Goal: Use online tool/utility: Utilize a website feature to perform a specific function

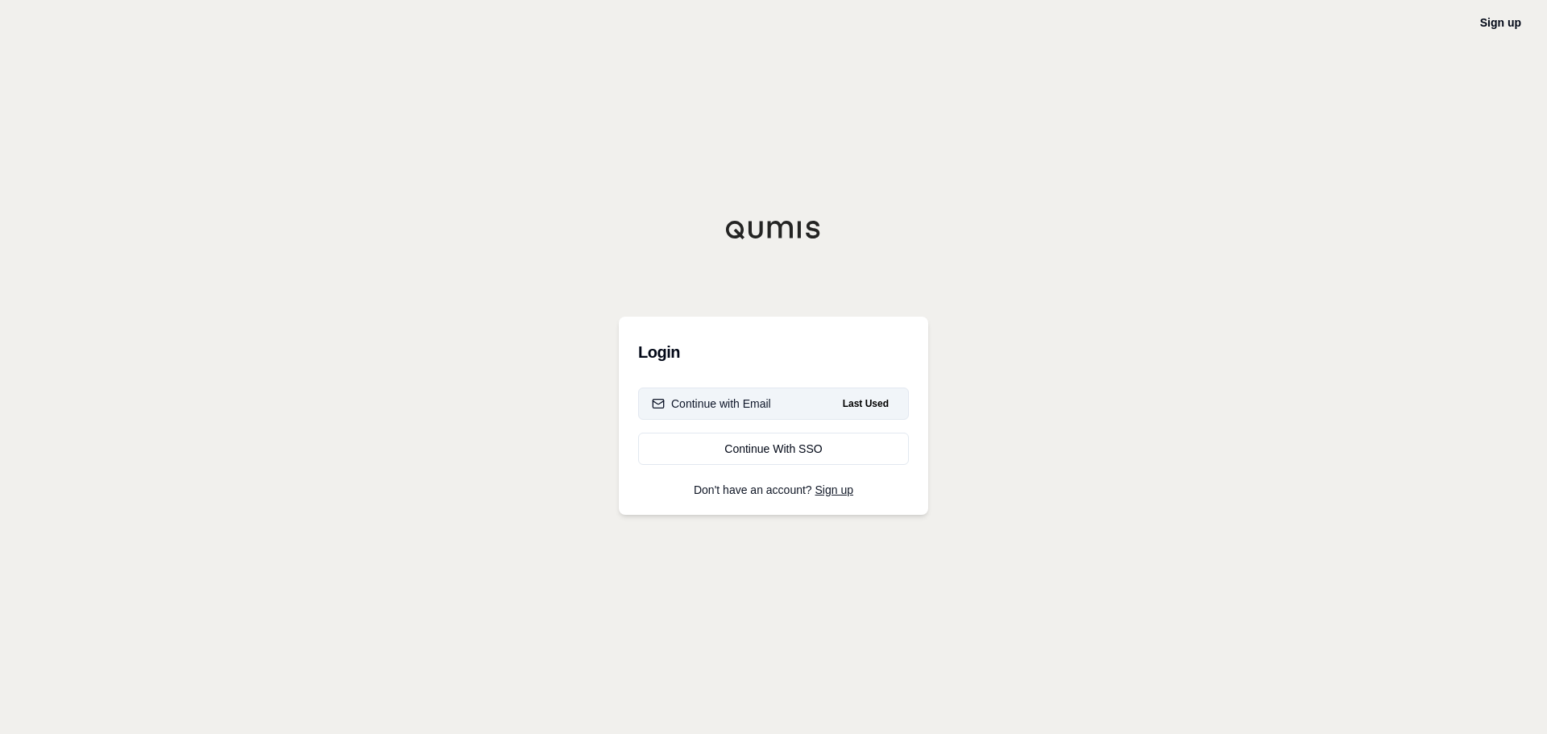
click at [752, 399] on div "Continue with Email" at bounding box center [711, 404] width 119 height 16
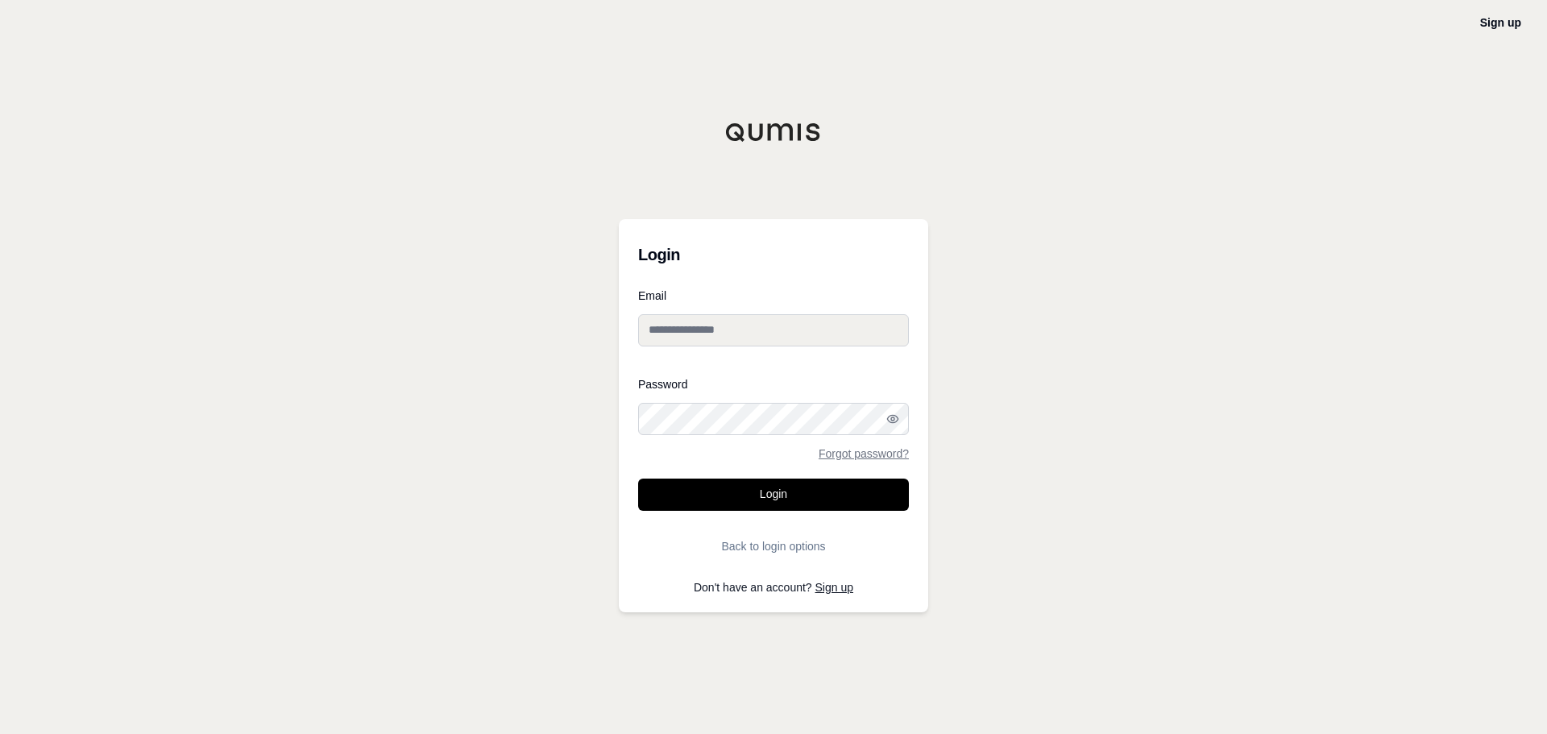
type input "**********"
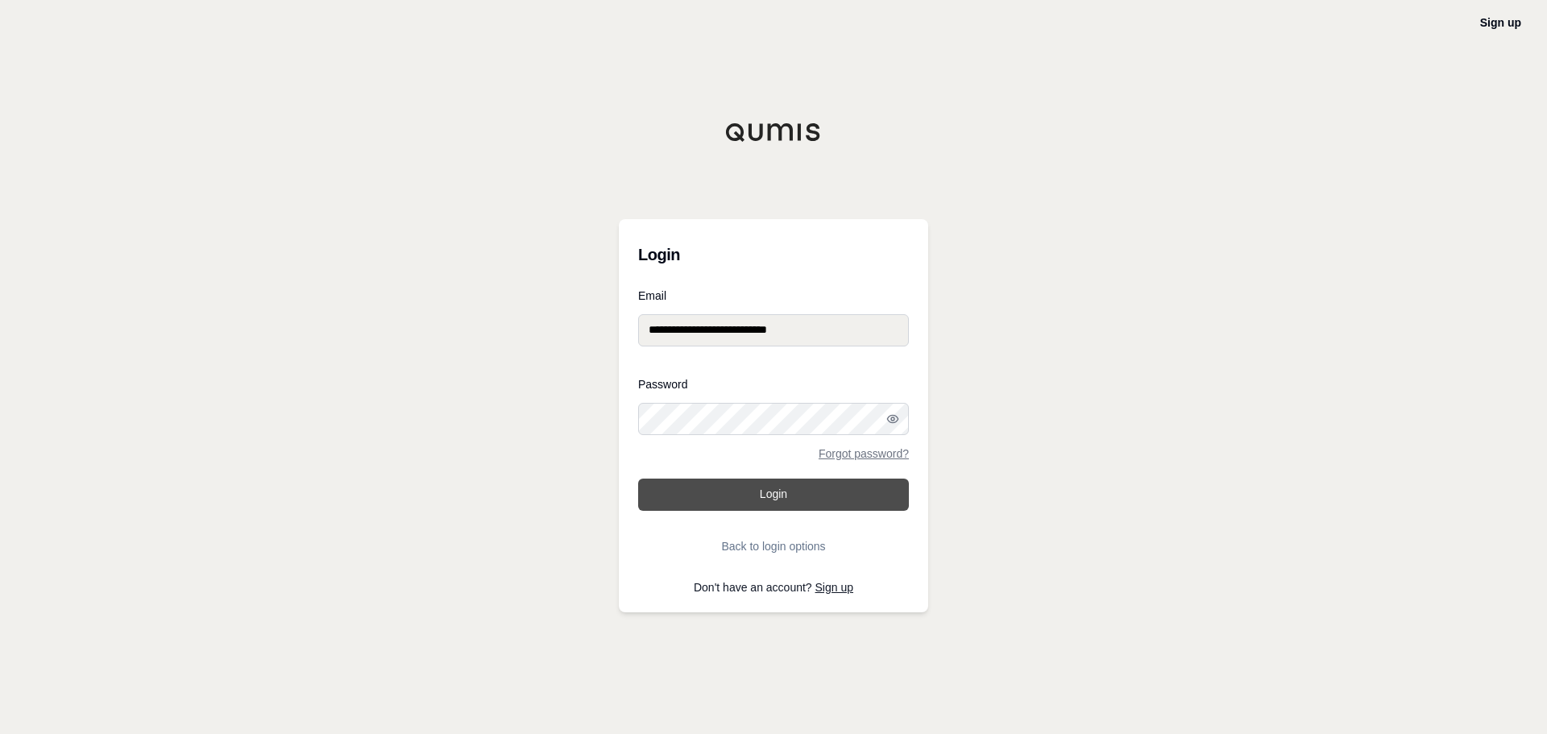
click at [789, 485] on button "Login" at bounding box center [773, 495] width 271 height 32
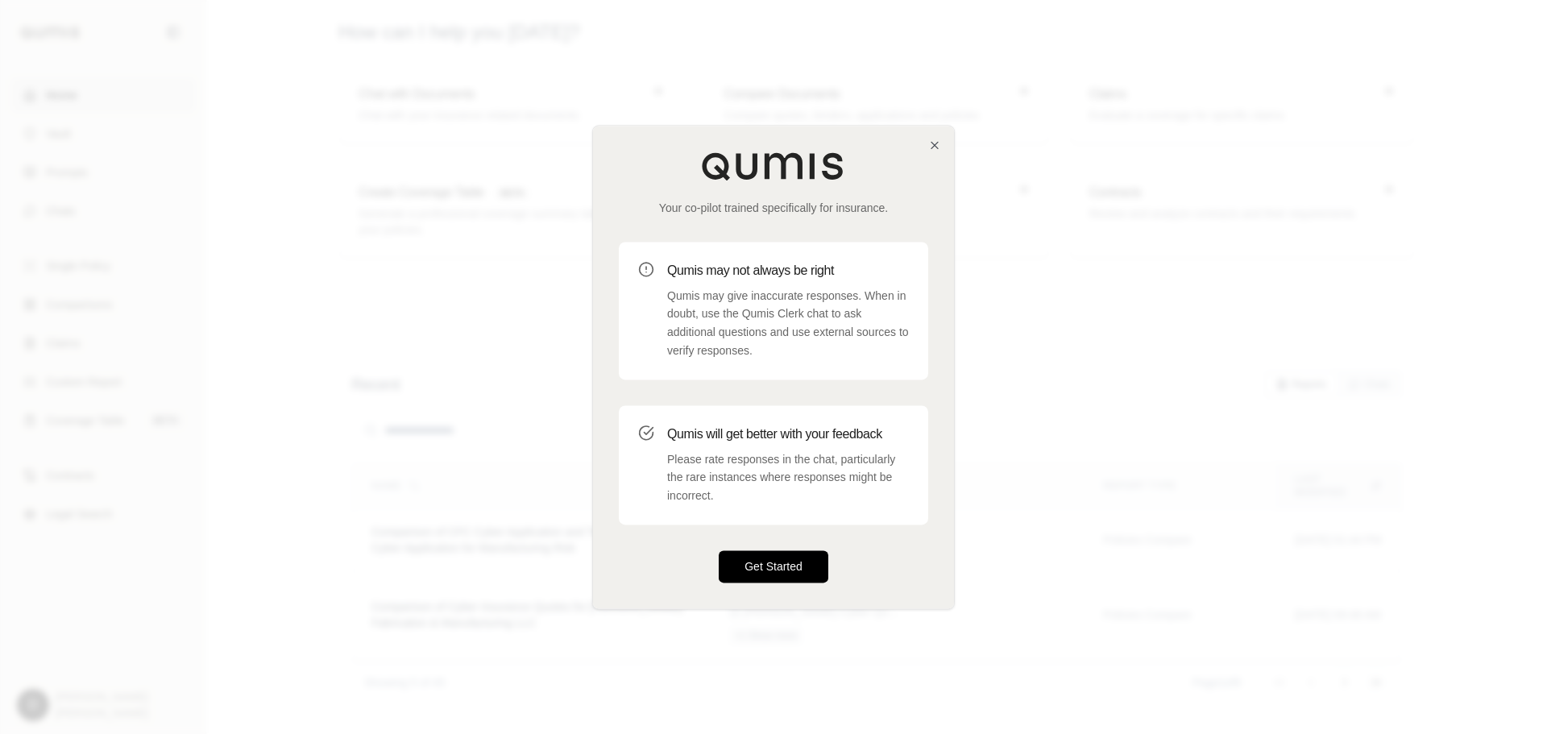
click at [773, 572] on button "Get Started" at bounding box center [774, 566] width 110 height 32
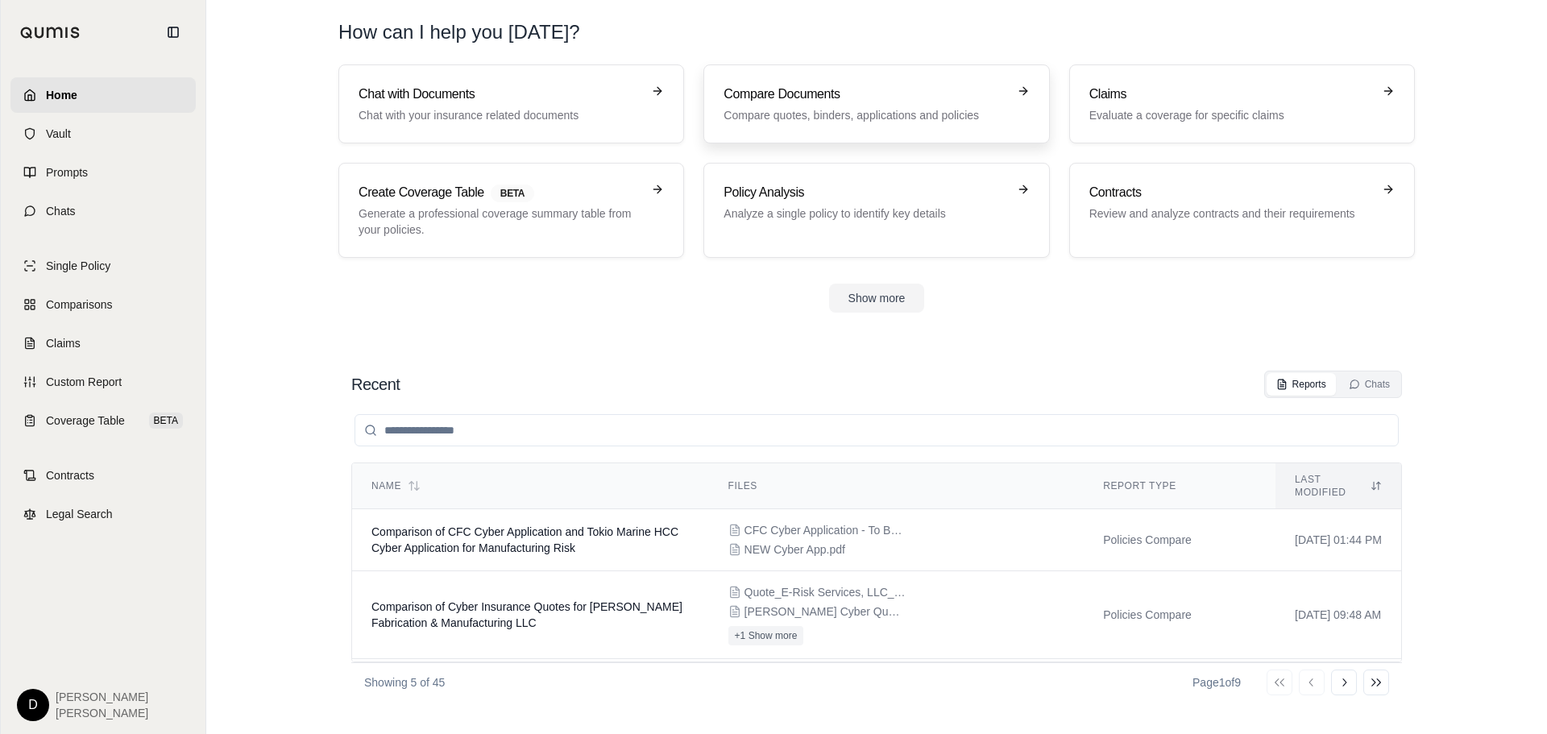
click at [856, 106] on div "Compare Documents Compare quotes, binders, applications and policies" at bounding box center [864, 104] width 283 height 39
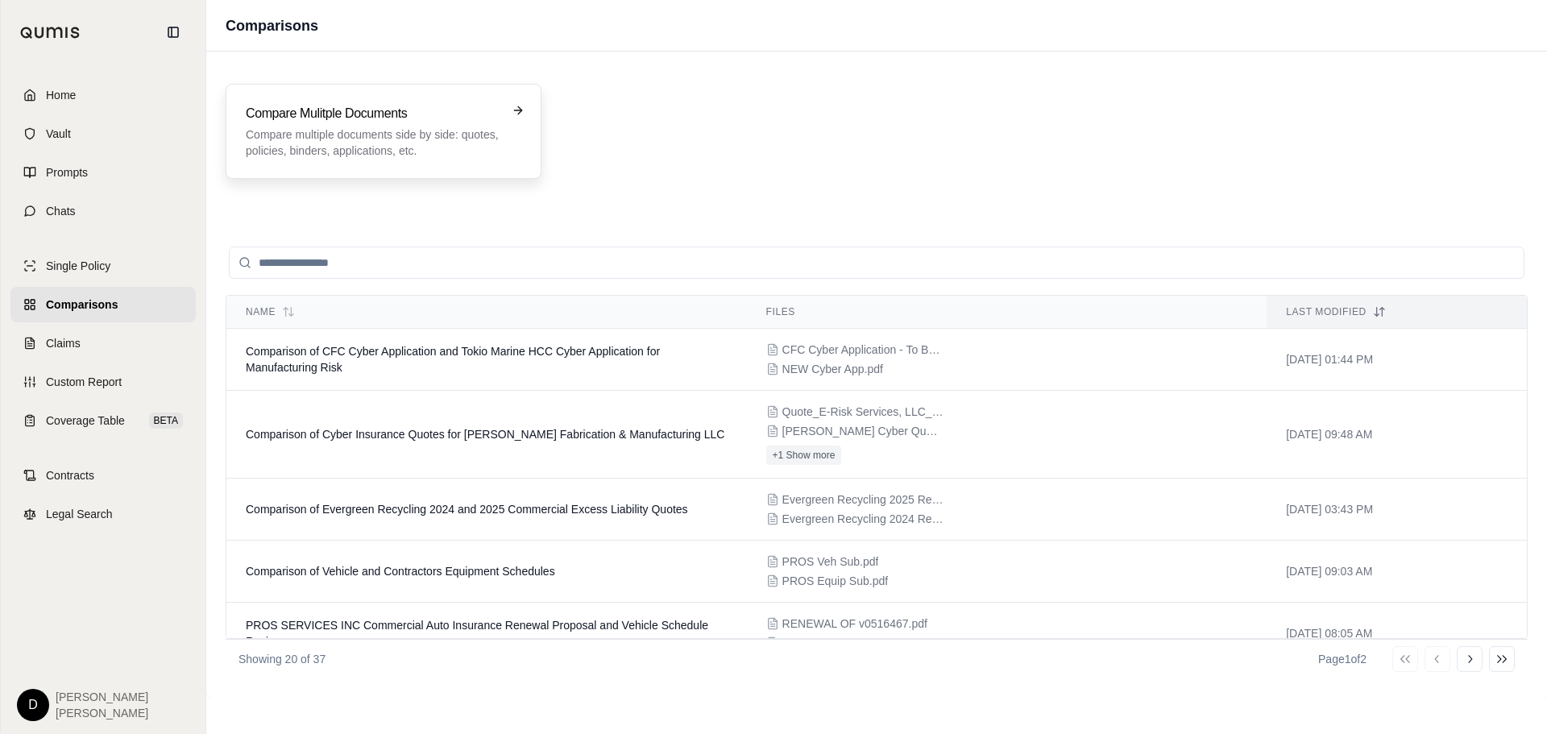
click at [396, 106] on h3 "Compare Mulitple Documents" at bounding box center [372, 113] width 253 height 19
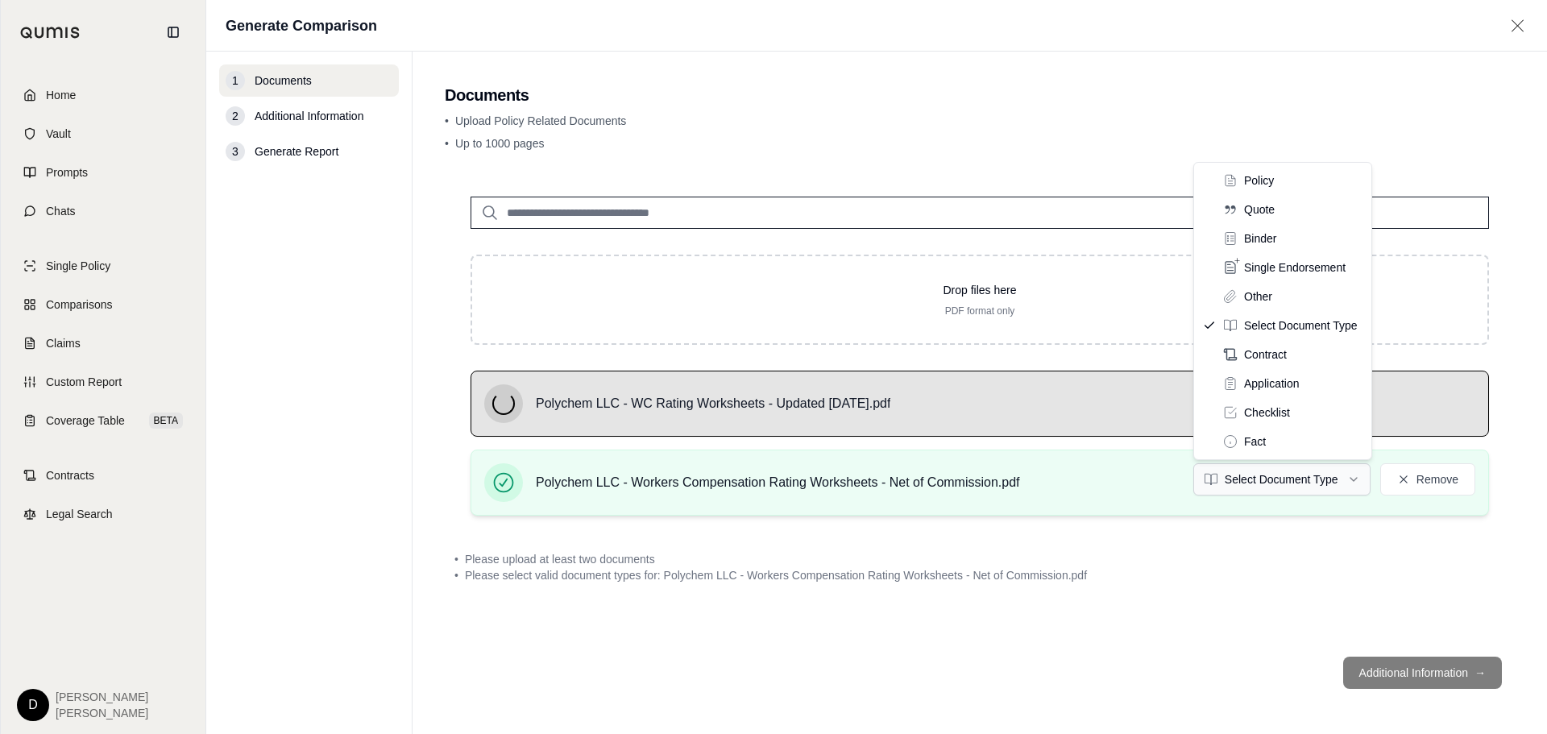
click at [1361, 483] on html "Home Vault Prompts Chats Single Policy Comparisons Claims Custom Report Coverag…" at bounding box center [773, 367] width 1547 height 734
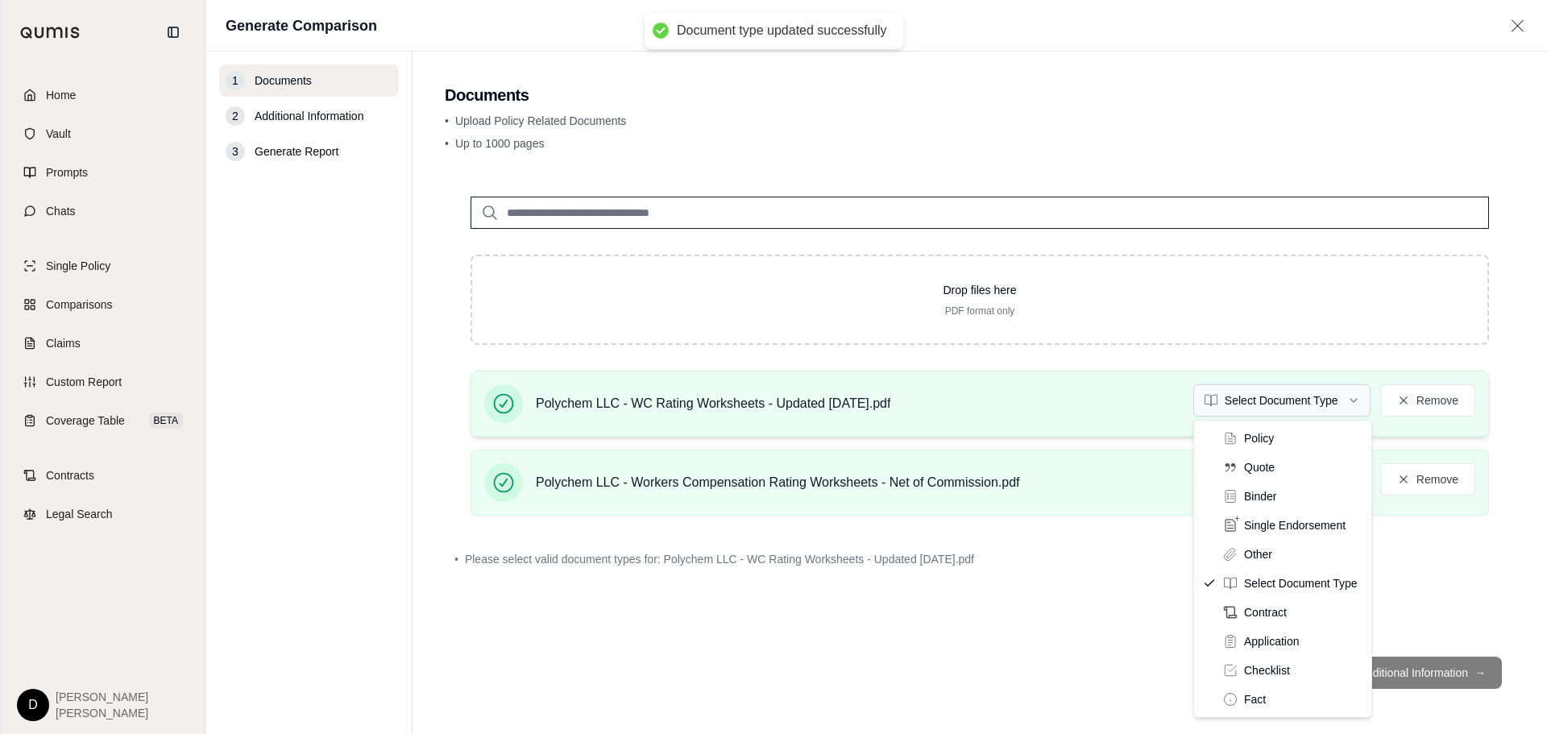
click at [1356, 399] on html "Document type updated successfully Home Vault Prompts Chats Single Policy Compa…" at bounding box center [773, 367] width 1547 height 734
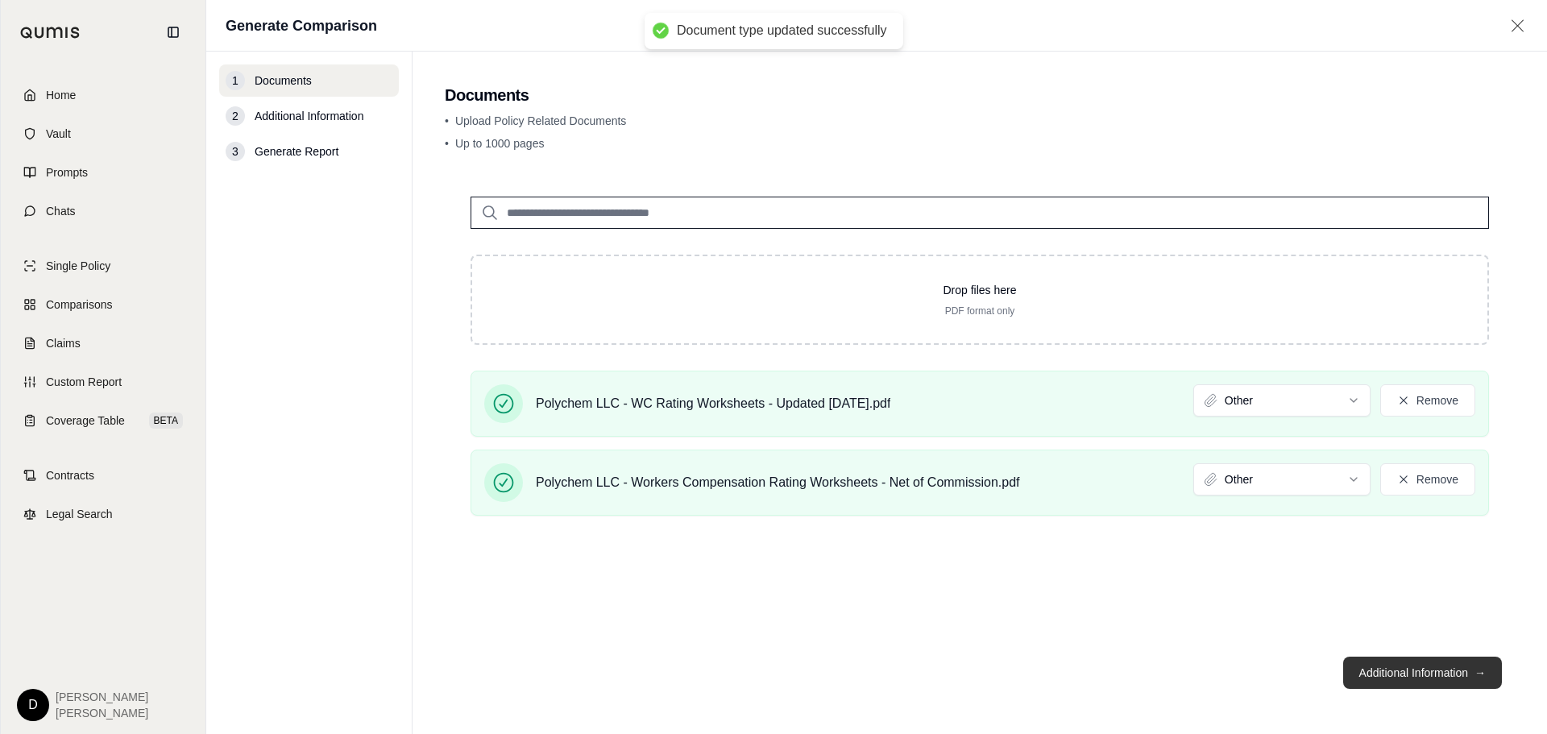
click at [1413, 674] on button "Additional Information →" at bounding box center [1422, 673] width 159 height 32
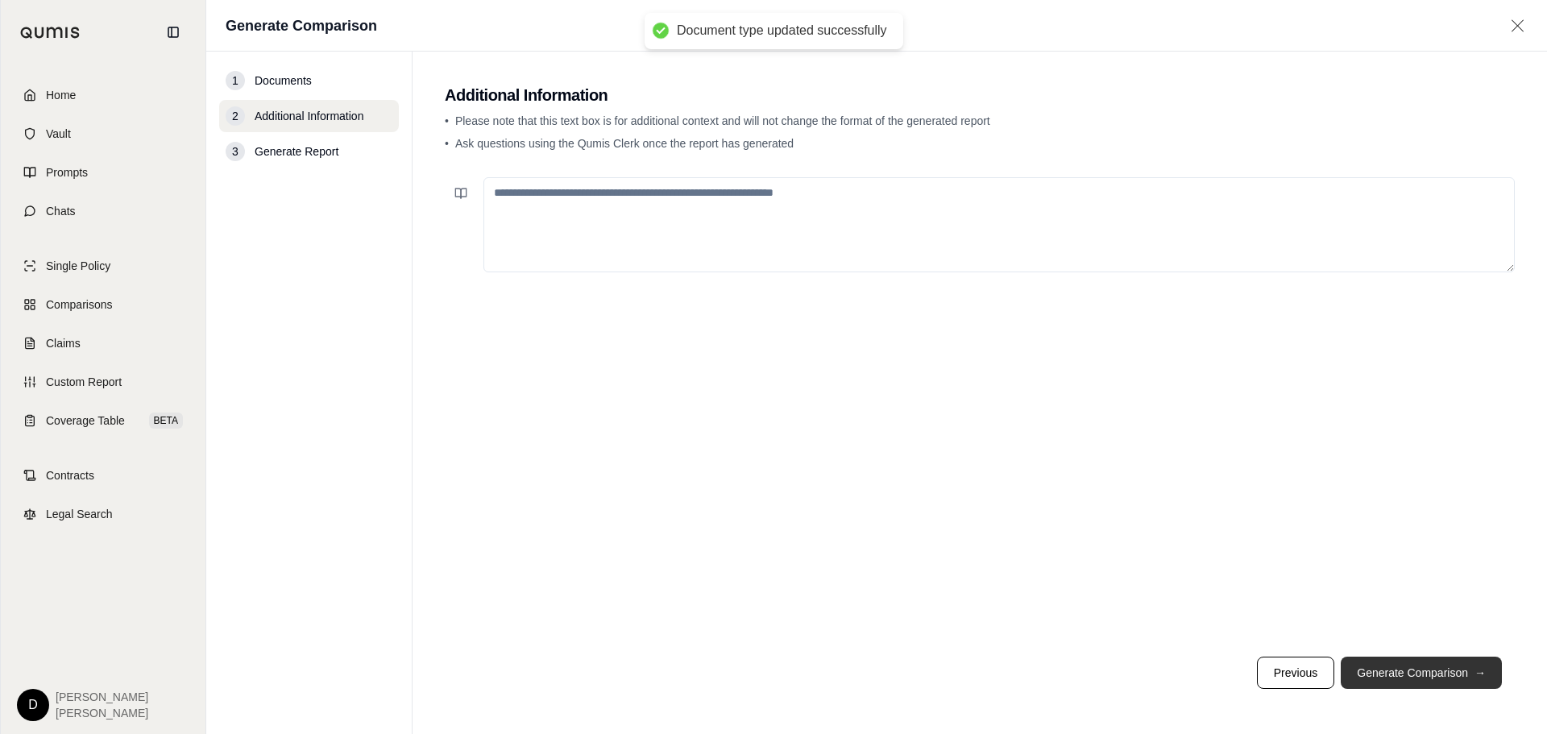
click at [1413, 674] on button "Generate Comparison →" at bounding box center [1421, 673] width 161 height 32
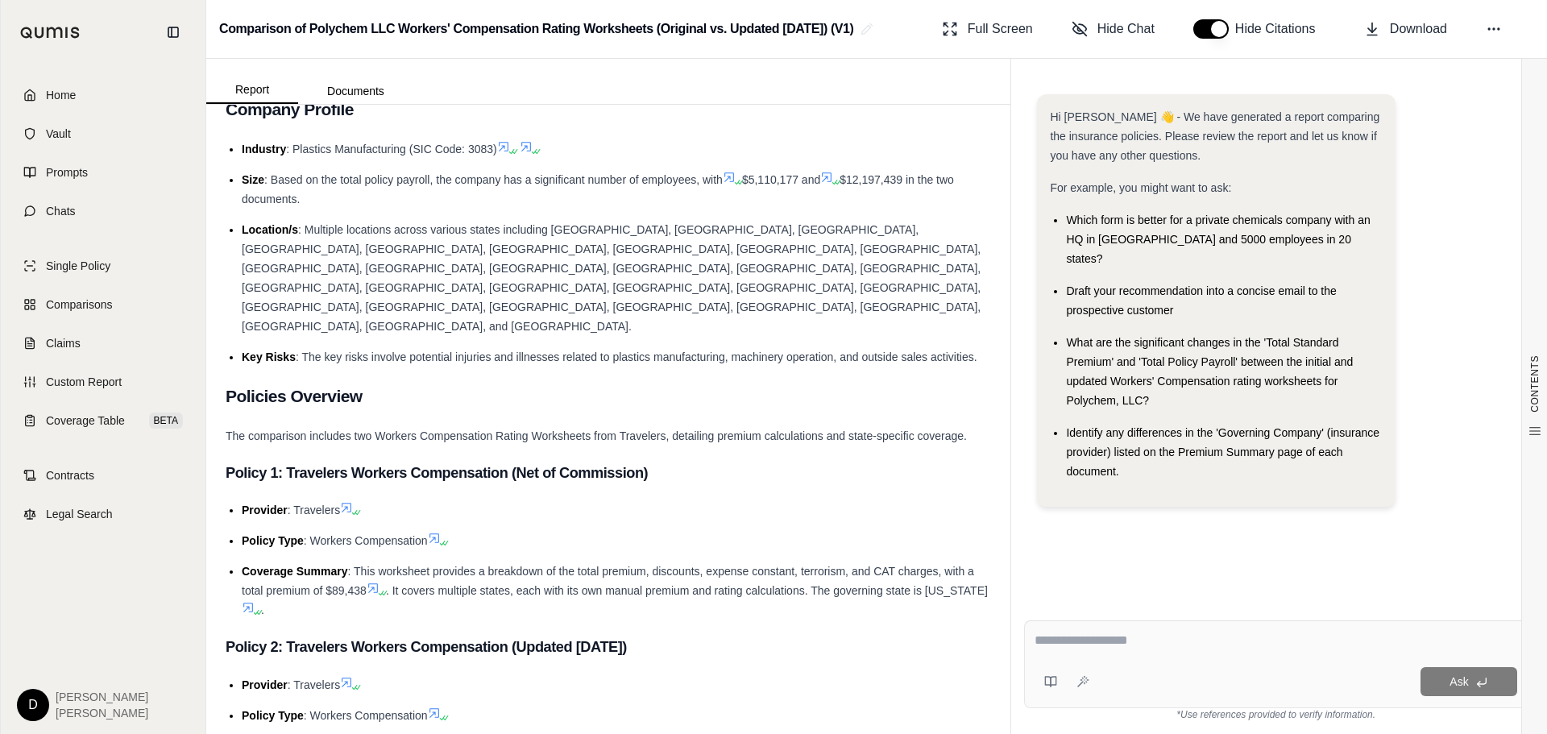
scroll to position [242, 0]
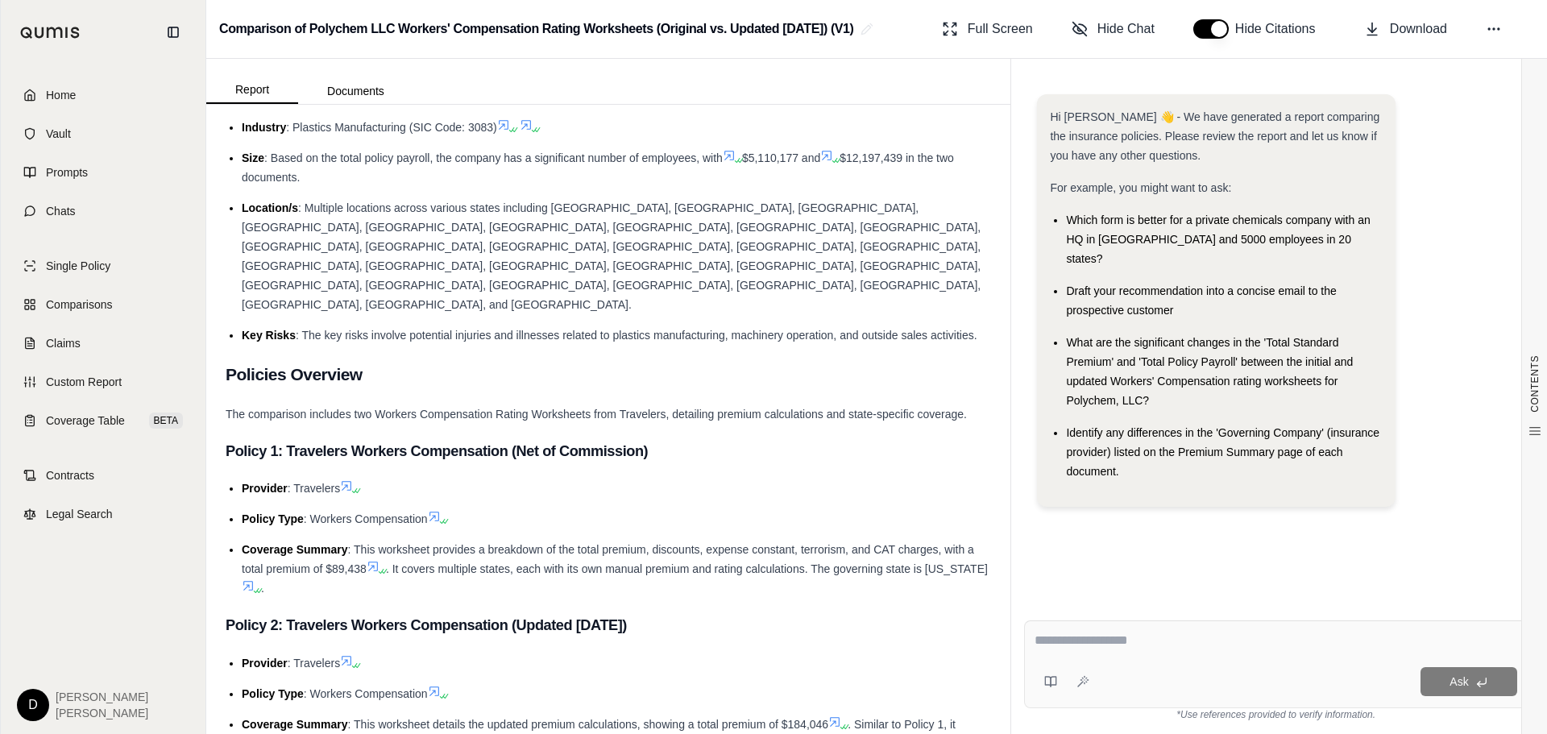
click at [1067, 646] on textarea at bounding box center [1275, 640] width 483 height 19
type textarea "**********"
